Goal: Transaction & Acquisition: Purchase product/service

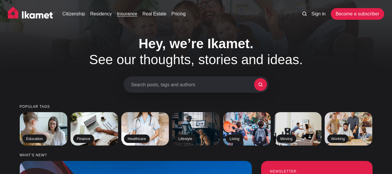
click at [128, 15] on link "Insurance" at bounding box center [127, 13] width 20 height 7
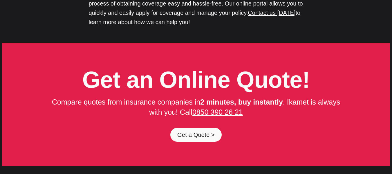
scroll to position [2865, 0]
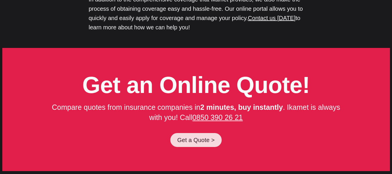
click at [194, 133] on link "Get a Quote >" at bounding box center [195, 140] width 51 height 14
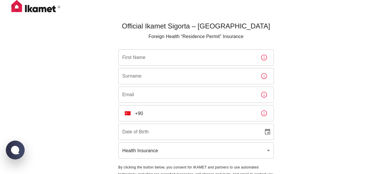
scroll to position [29, 0]
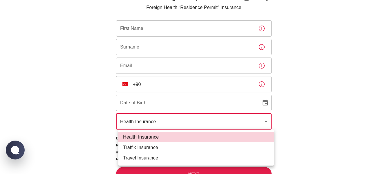
click at [198, 126] on body "Official Ikamet Sigorta – [DEMOGRAPHIC_DATA] Foreign Health “Residence Permit” …" at bounding box center [196, 77] width 392 height 212
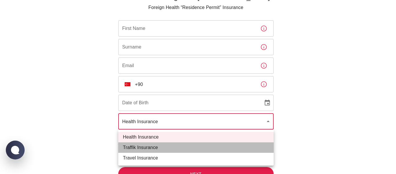
click at [165, 146] on li "Traffik Insurance" at bounding box center [195, 147] width 155 height 10
type input "traffik"
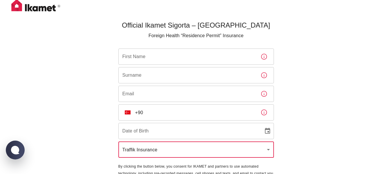
scroll to position [0, 0]
